Goal: Task Accomplishment & Management: Manage account settings

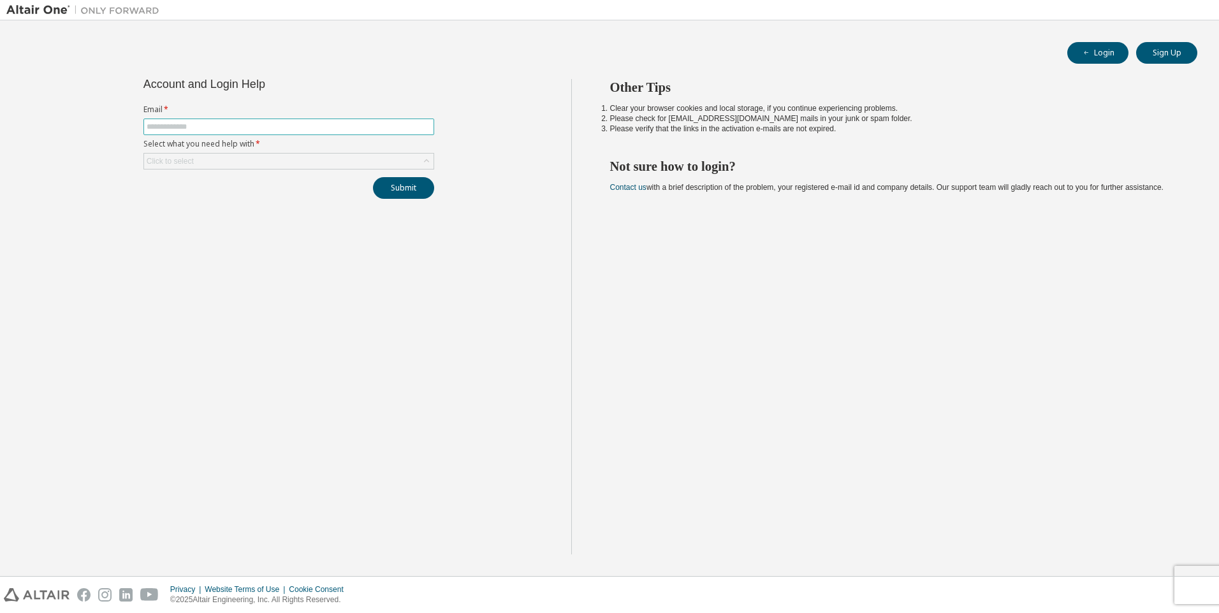
click at [180, 123] on input "text" at bounding box center [289, 127] width 284 height 10
type input "**********"
click at [173, 162] on div "Click to select" at bounding box center [170, 161] width 47 height 10
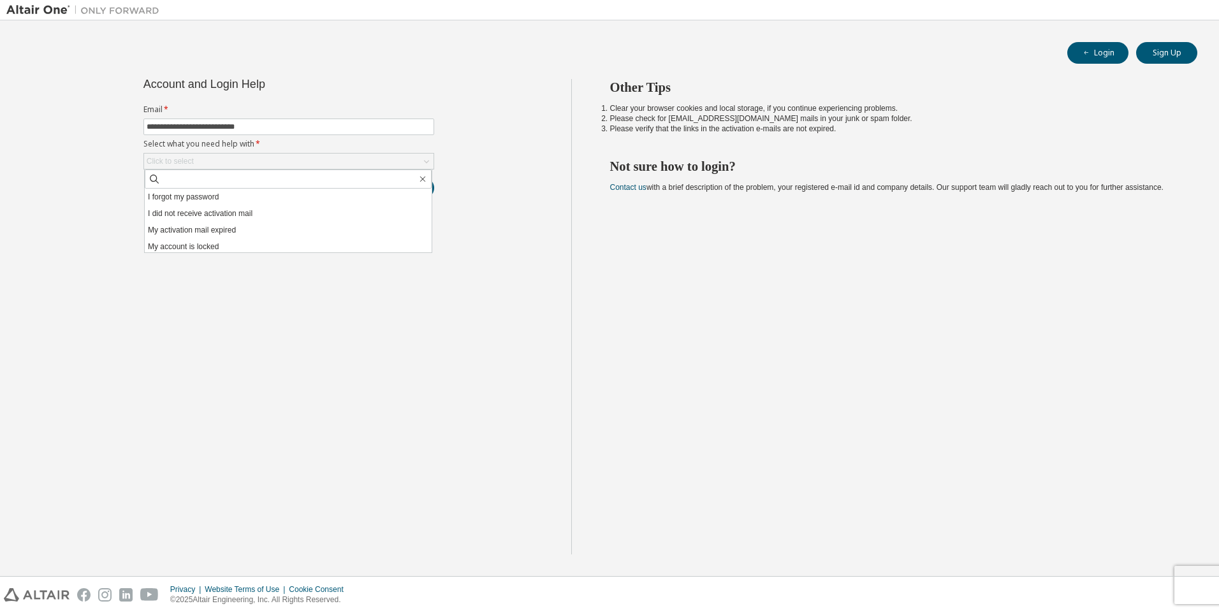
click at [29, 176] on div "**********" at bounding box center [288, 317] width 565 height 476
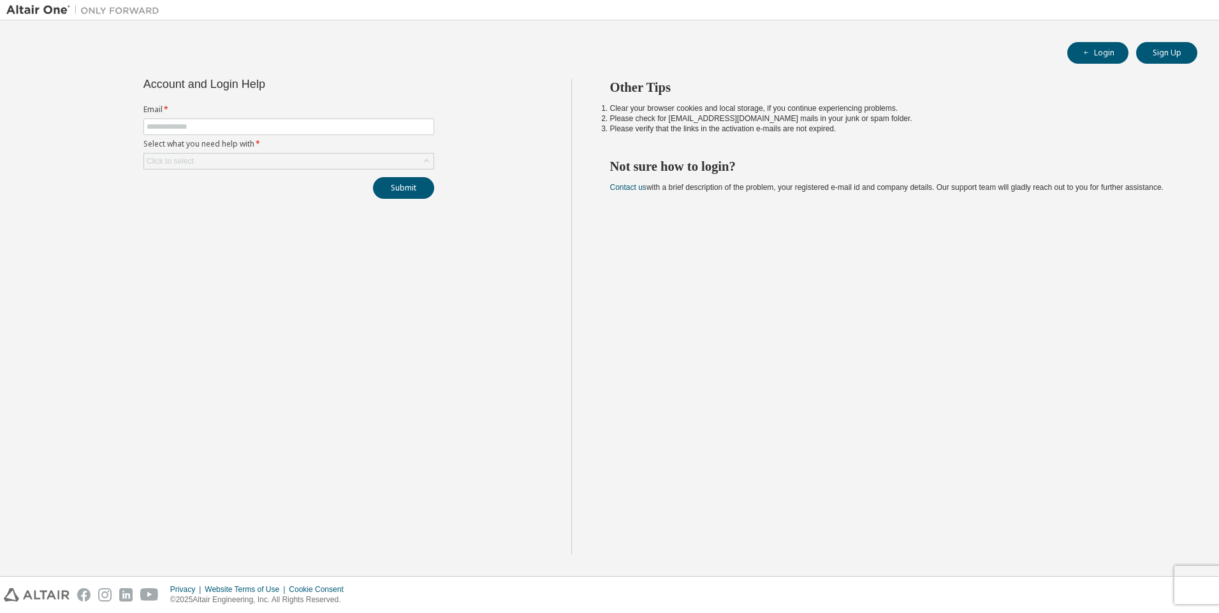
drag, startPoint x: 15, startPoint y: 142, endPoint x: 36, endPoint y: 136, distance: 21.6
click at [18, 141] on div "Account and Login Help Email * Select what you need help with * Click to select…" at bounding box center [288, 317] width 565 height 476
click at [181, 128] on input "text" at bounding box center [289, 127] width 284 height 10
drag, startPoint x: 108, startPoint y: 140, endPoint x: 83, endPoint y: 141, distance: 24.9
click at [105, 141] on div "Account and Login Help Email * Select what you need help with * Click to select…" at bounding box center [288, 317] width 565 height 476
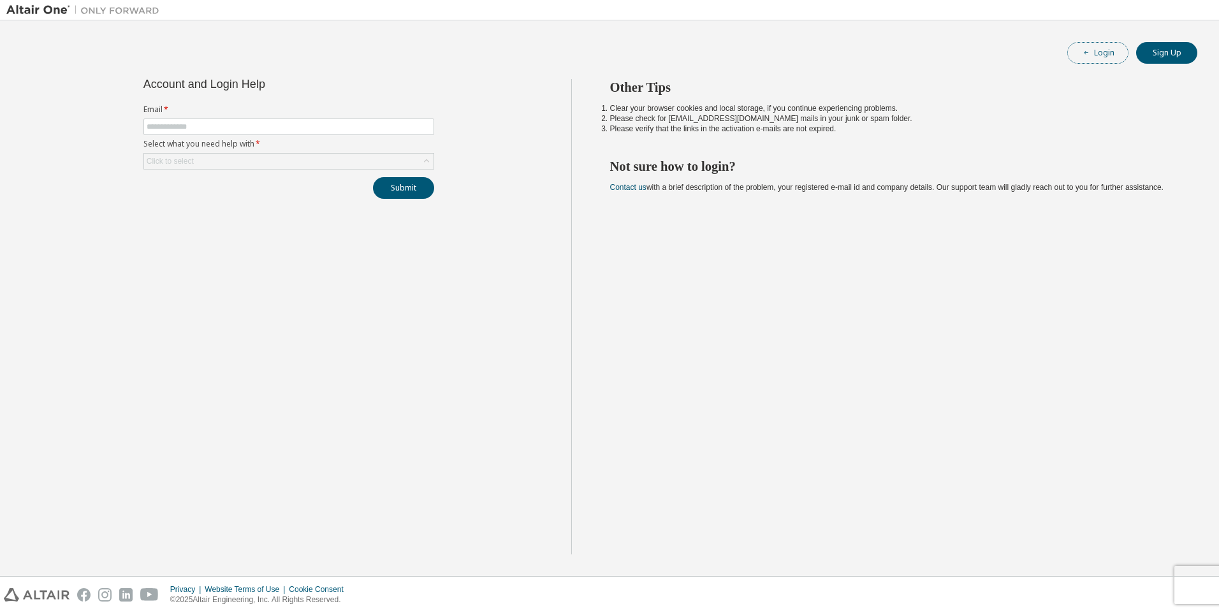
click at [1095, 56] on button "Login" at bounding box center [1097, 53] width 61 height 22
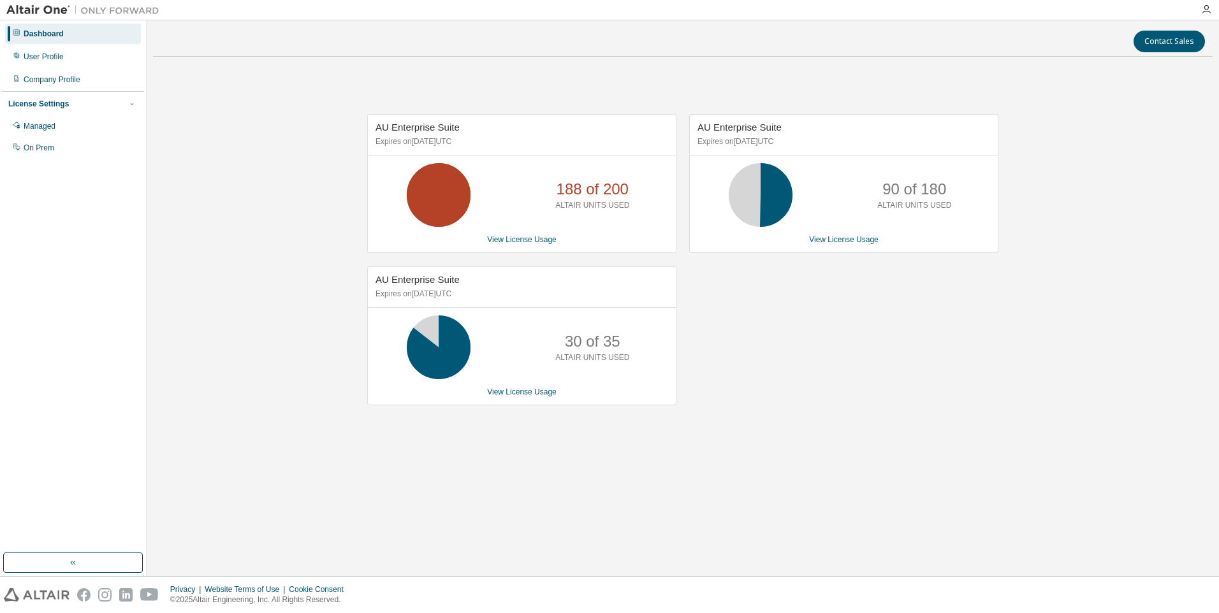
click at [901, 360] on div "AU Enterprise Suite Expires on September 5, 2025 UTC 90 of 180 ALTAIR UNITS USE…" at bounding box center [837, 266] width 322 height 305
